Goal: Information Seeking & Learning: Learn about a topic

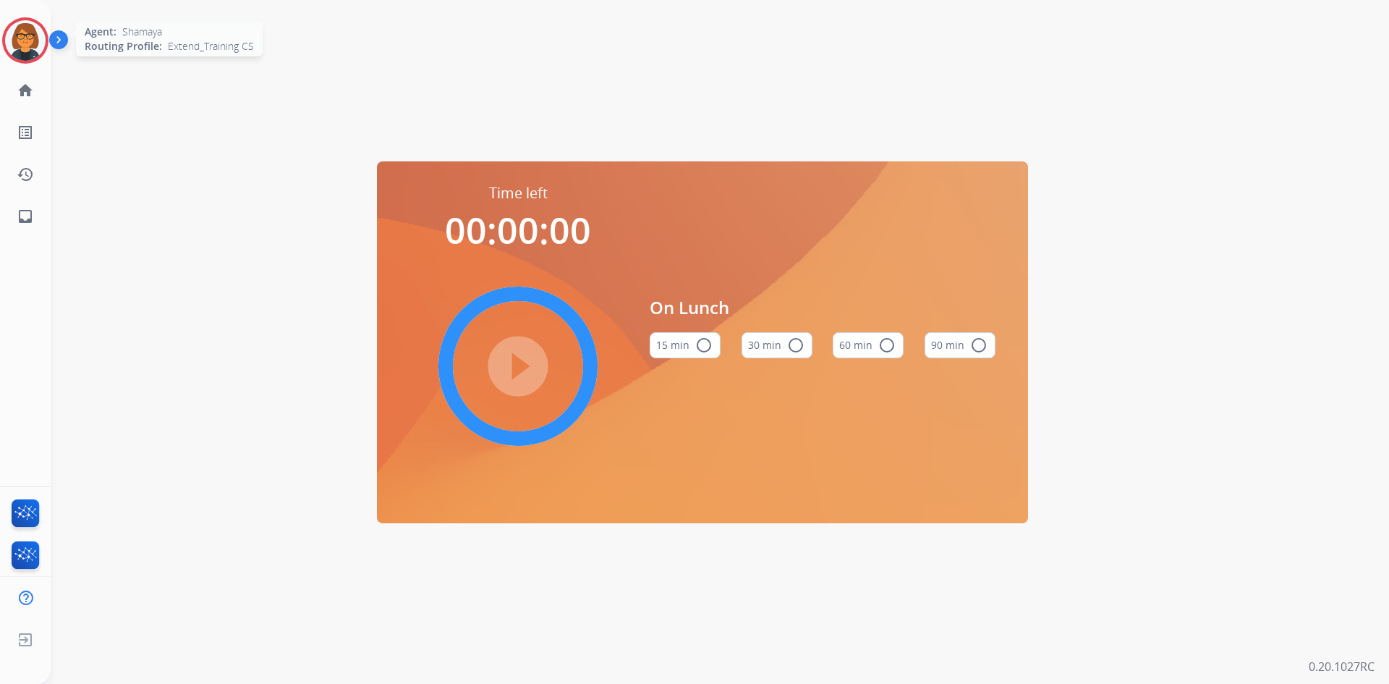
click at [25, 47] on img at bounding box center [25, 40] width 41 height 41
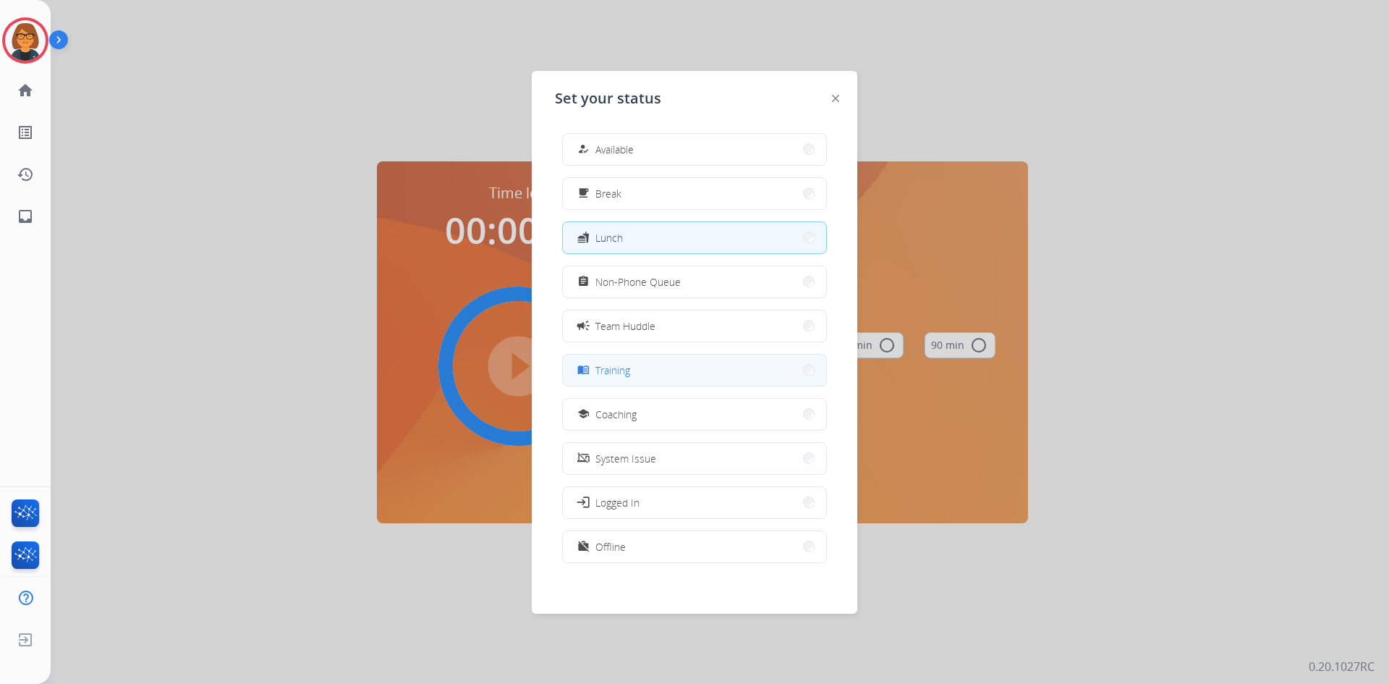
click at [670, 354] on div "menu_book Training" at bounding box center [694, 370] width 265 height 33
click at [668, 359] on button "menu_book Training" at bounding box center [694, 369] width 263 height 31
